Goal: Task Accomplishment & Management: Use online tool/utility

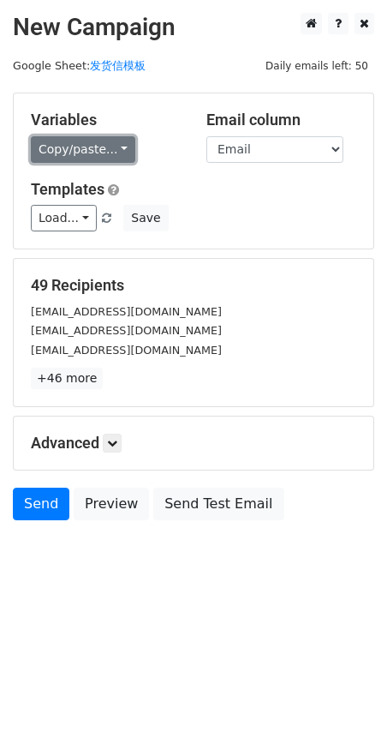
click at [53, 153] on link "Copy/paste..." at bounding box center [83, 149] width 105 height 27
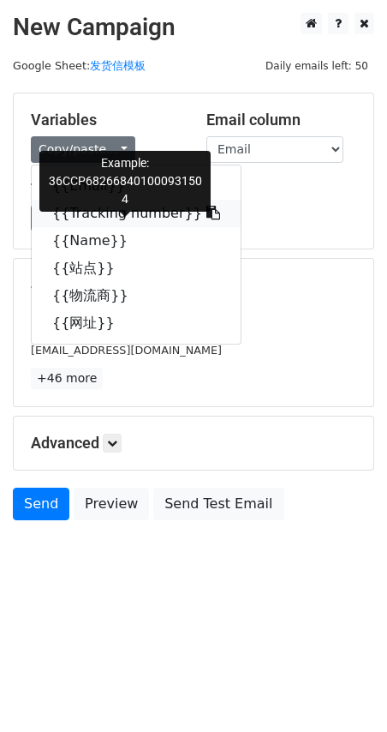
click at [80, 214] on link "{{Tracking number}}" at bounding box center [136, 213] width 209 height 27
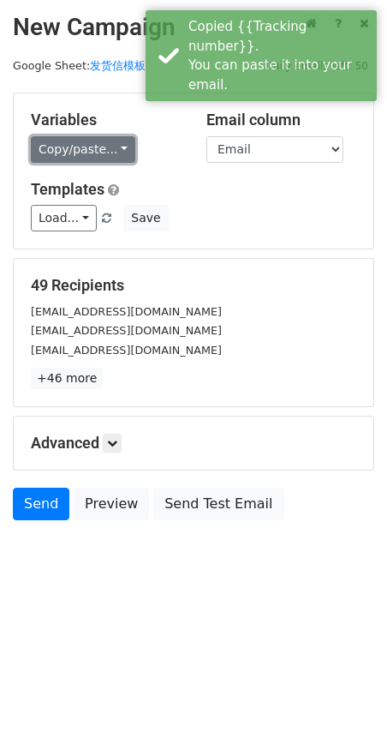
click at [89, 146] on link "Copy/paste..." at bounding box center [83, 149] width 105 height 27
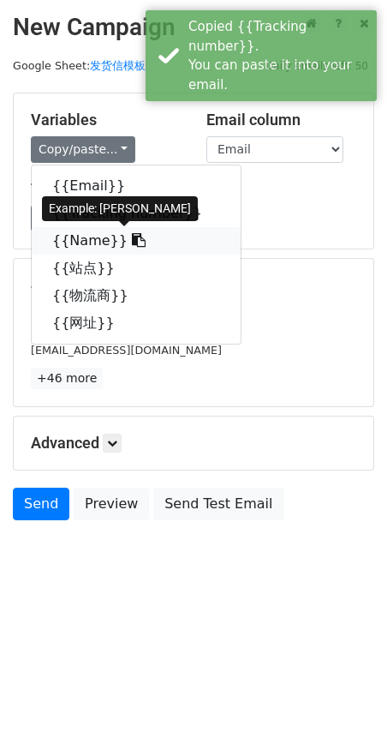
click at [93, 245] on link "{{Name}}" at bounding box center [136, 240] width 209 height 27
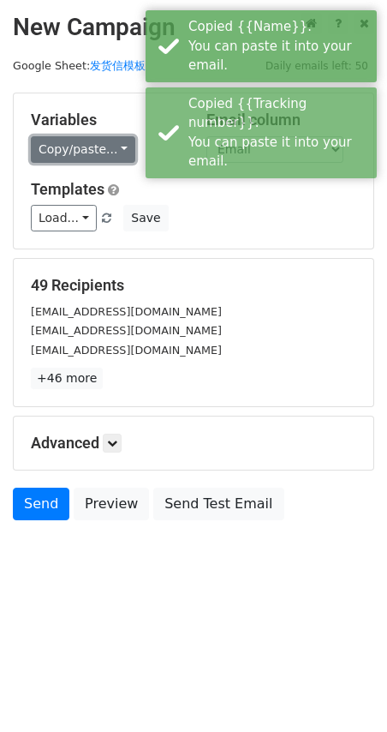
click at [45, 141] on link "Copy/paste..." at bounding box center [83, 149] width 105 height 27
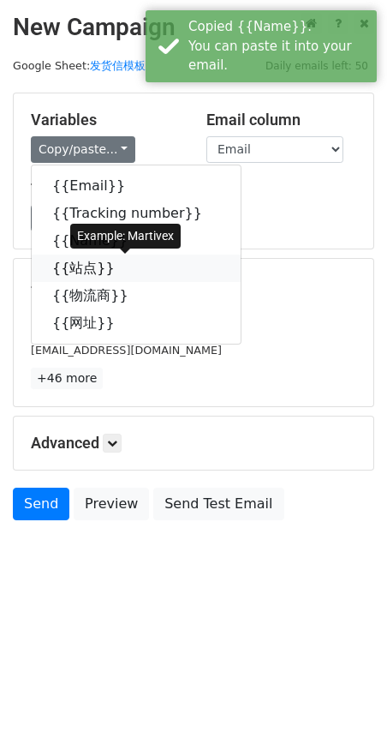
drag, startPoint x: 75, startPoint y: 274, endPoint x: 66, endPoint y: 269, distance: 10.0
click at [74, 272] on link "{{站点}}" at bounding box center [136, 267] width 209 height 27
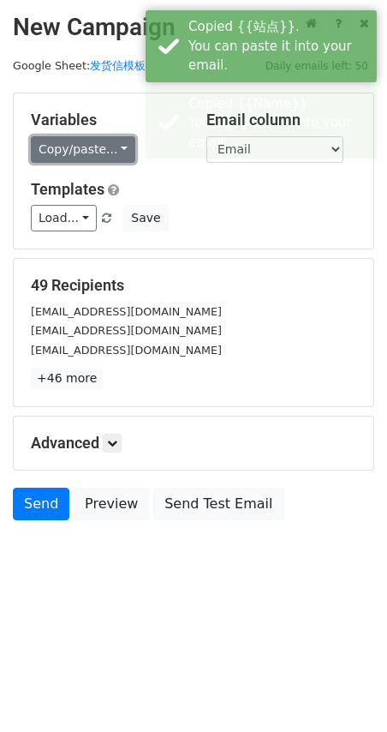
click at [73, 157] on link "Copy/paste..." at bounding box center [83, 149] width 105 height 27
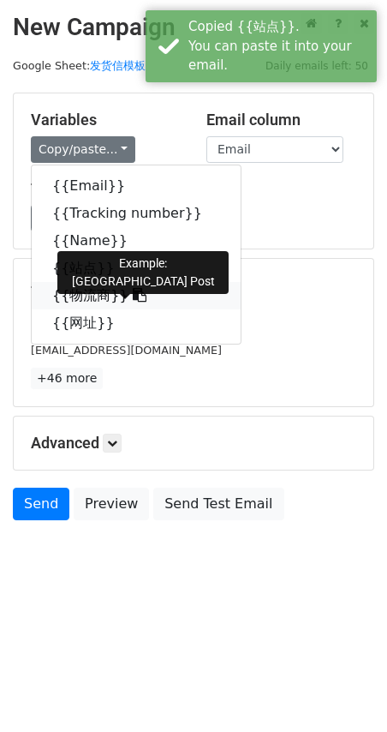
click at [77, 294] on link "{{物流商}}" at bounding box center [136, 295] width 209 height 27
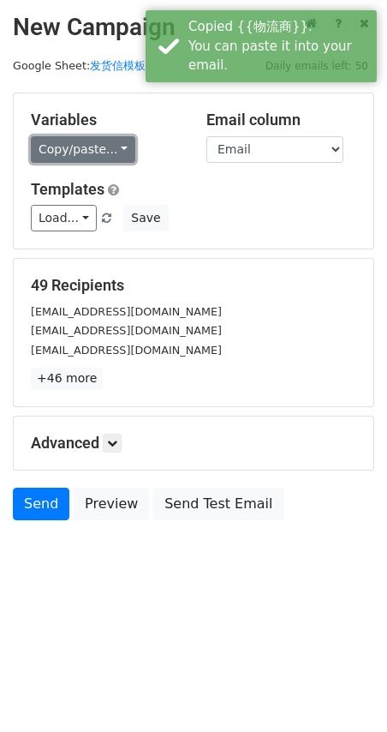
click at [79, 155] on link "Copy/paste..." at bounding box center [83, 149] width 105 height 27
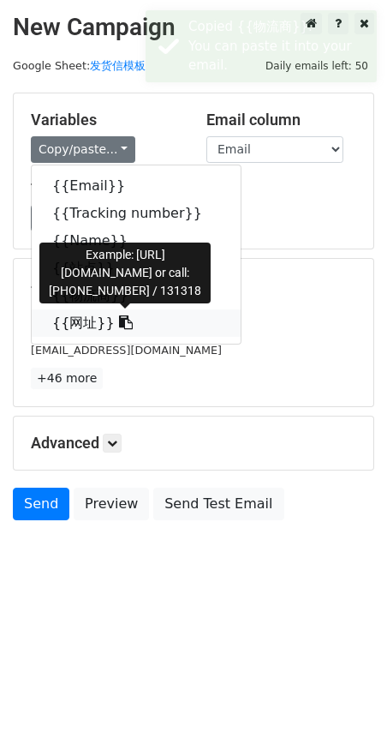
click at [78, 326] on link "{{网址}}" at bounding box center [136, 322] width 209 height 27
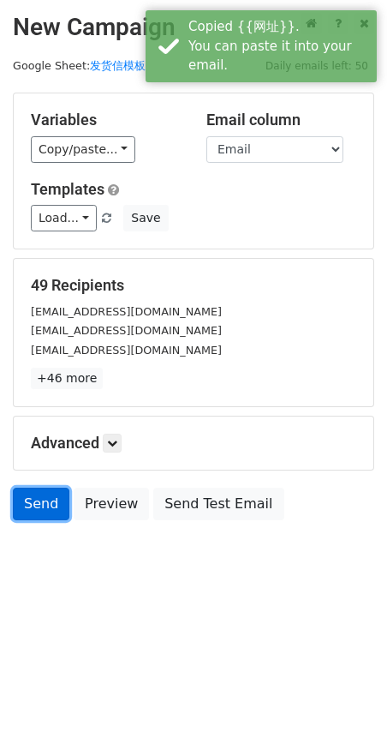
click at [58, 503] on link "Send" at bounding box center [41, 504] width 57 height 33
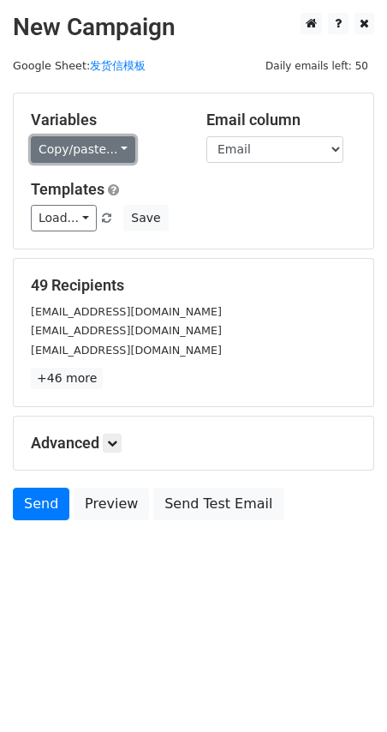
click at [42, 147] on link "Copy/paste..." at bounding box center [83, 149] width 105 height 27
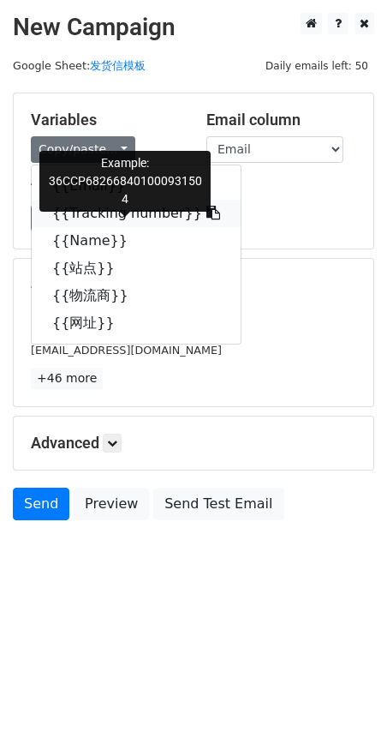
click at [99, 206] on link "{{Tracking number}}" at bounding box center [136, 213] width 209 height 27
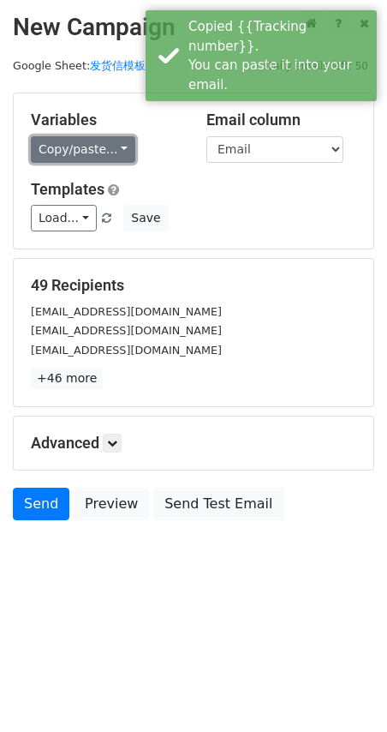
click at [79, 144] on link "Copy/paste..." at bounding box center [83, 149] width 105 height 27
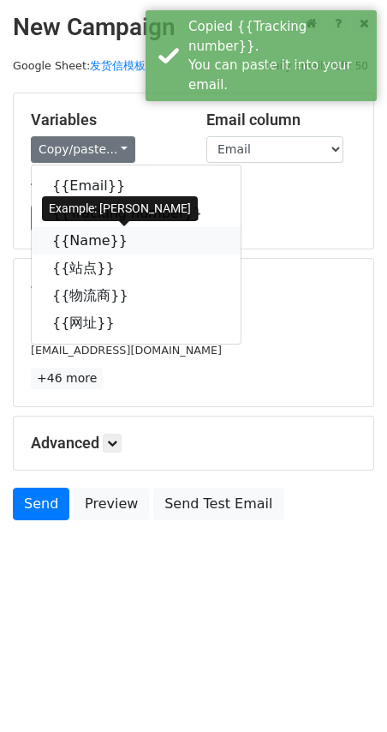
click at [78, 242] on link "{{Name}}" at bounding box center [136, 240] width 209 height 27
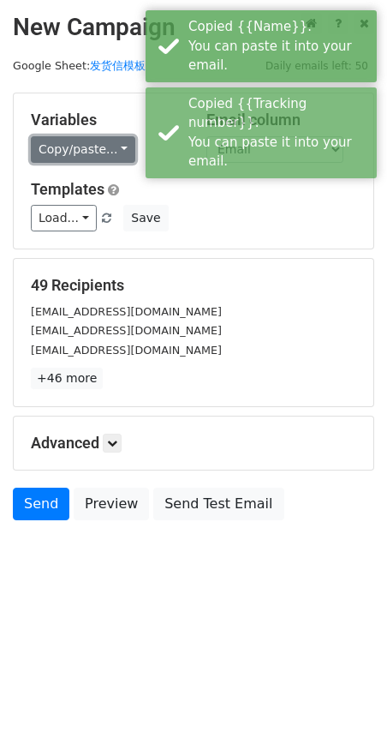
click at [62, 159] on link "Copy/paste..." at bounding box center [83, 149] width 105 height 27
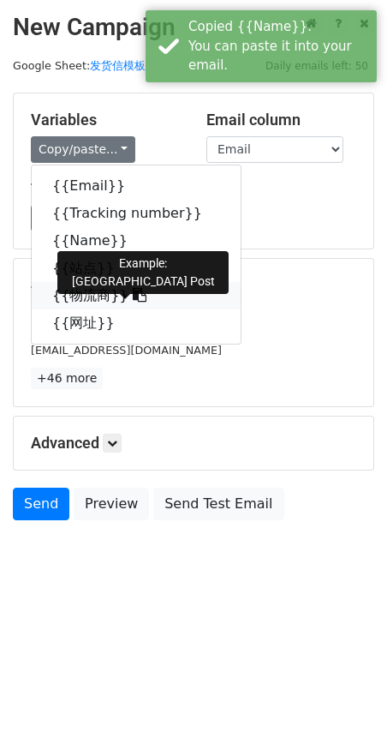
click at [77, 296] on link "{{物流商}}" at bounding box center [136, 295] width 209 height 27
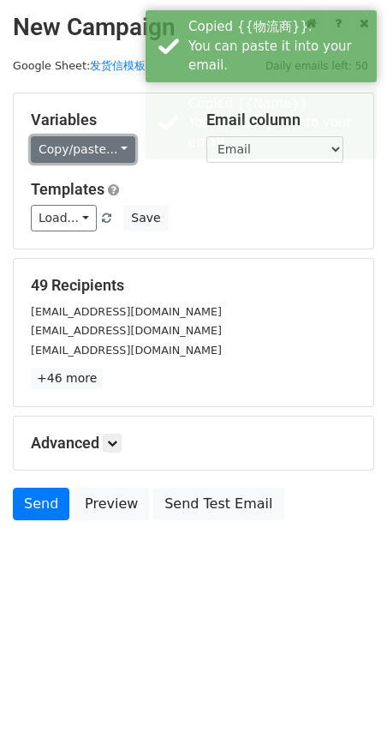
click at [63, 151] on link "Copy/paste..." at bounding box center [83, 149] width 105 height 27
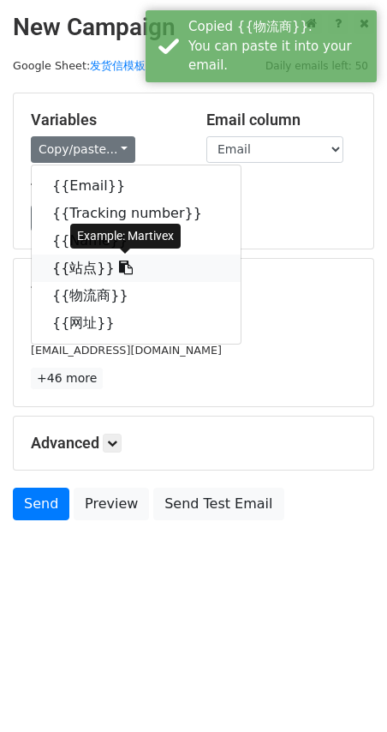
click at [87, 271] on link "{{站点}}" at bounding box center [136, 267] width 209 height 27
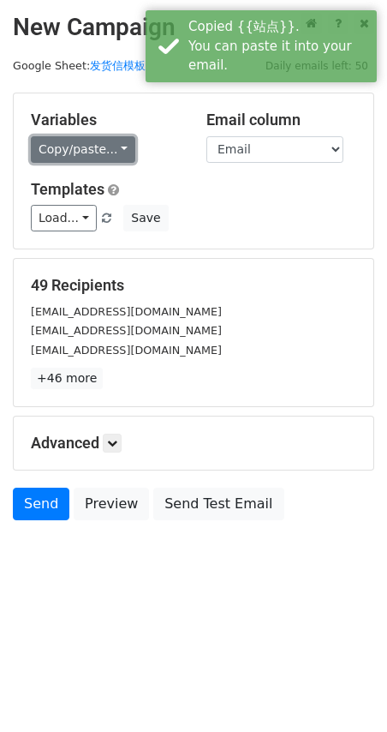
click at [52, 147] on link "Copy/paste..." at bounding box center [83, 149] width 105 height 27
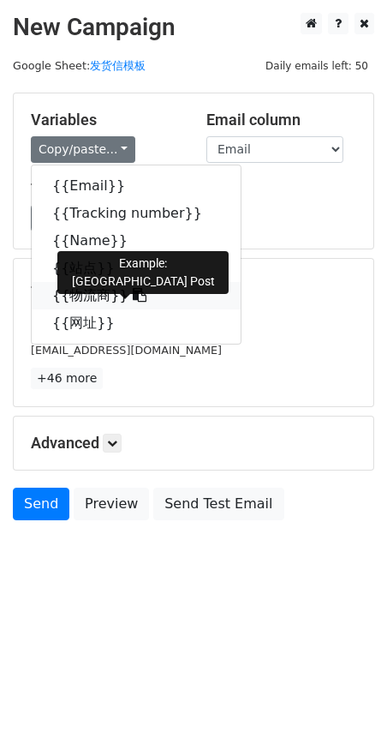
click at [71, 307] on link "{{物流商}}" at bounding box center [136, 295] width 209 height 27
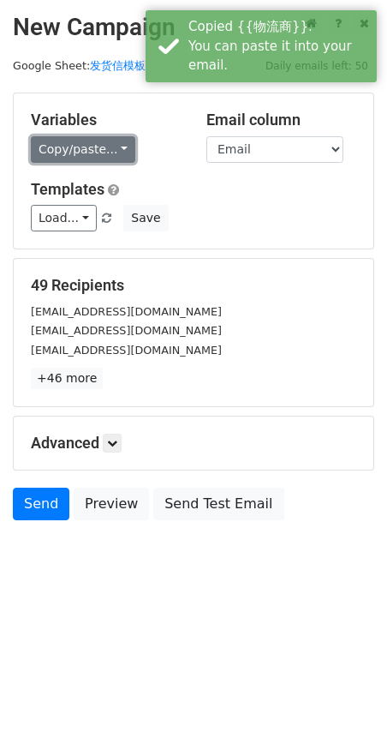
click at [96, 146] on link "Copy/paste..." at bounding box center [83, 149] width 105 height 27
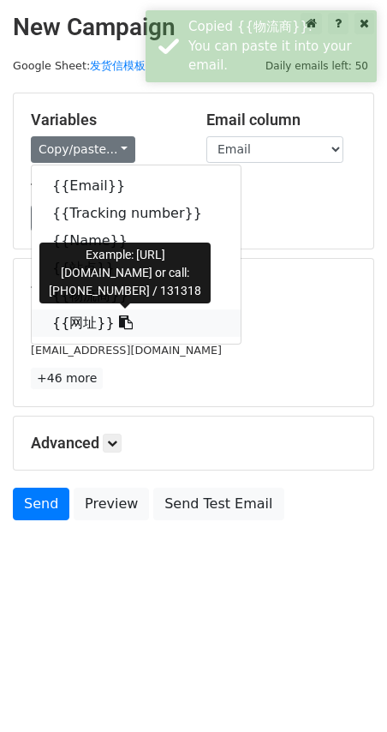
click at [69, 323] on link "{{网址}}" at bounding box center [136, 322] width 209 height 27
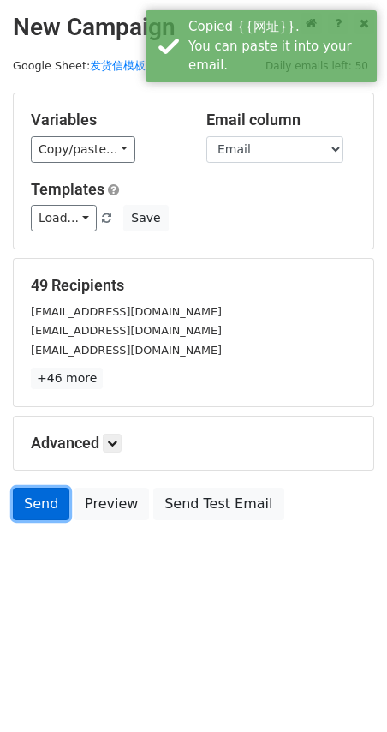
click at [49, 510] on link "Send" at bounding box center [41, 504] width 57 height 33
